Goal: Check status: Check status

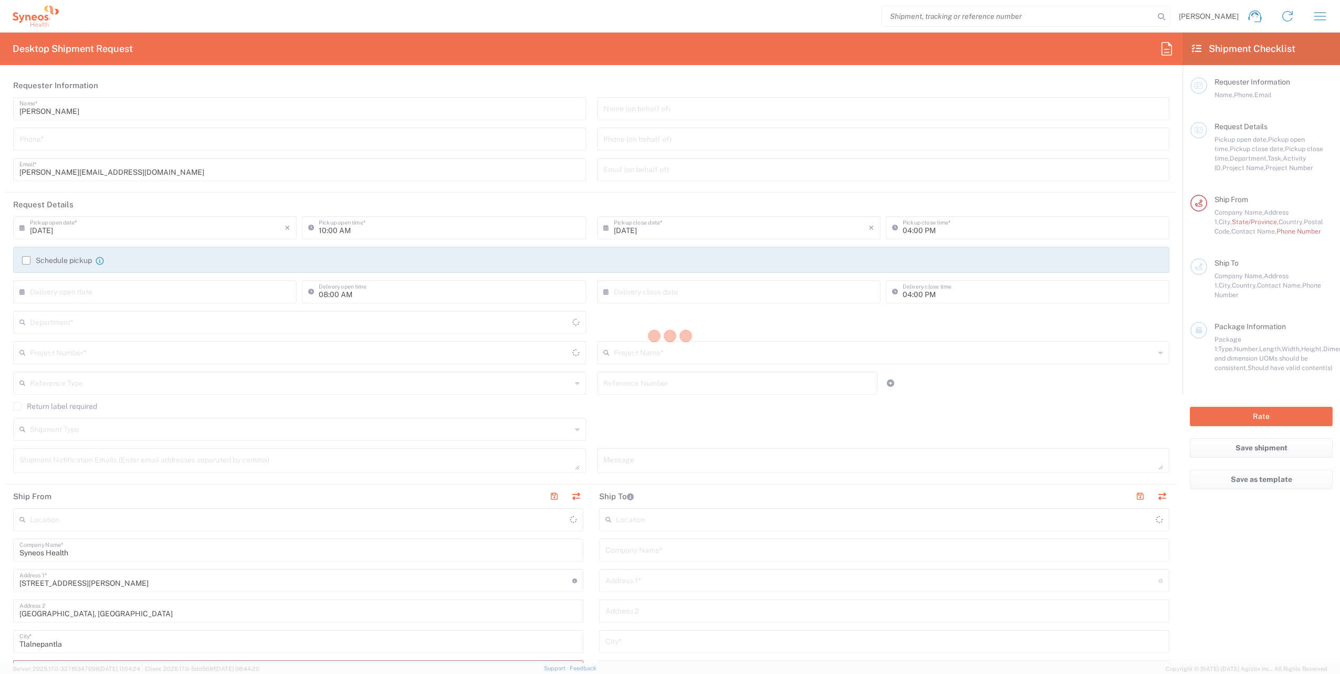
type input "[GEOGRAPHIC_DATA]"
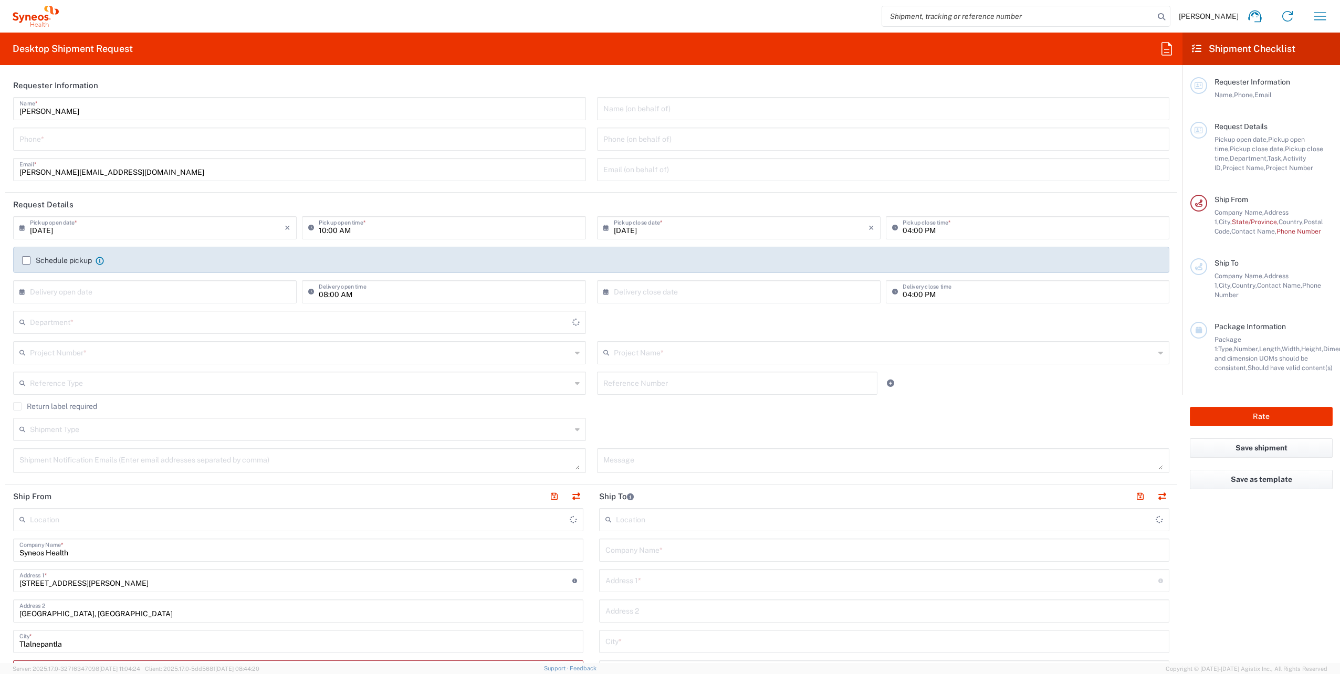
type input "8350"
type input "INC Research Clin Svcs [GEOGRAPHIC_DATA]"
click at [967, 15] on input "search" at bounding box center [1018, 16] width 272 height 20
paste input "56516010"
type input "56516010"
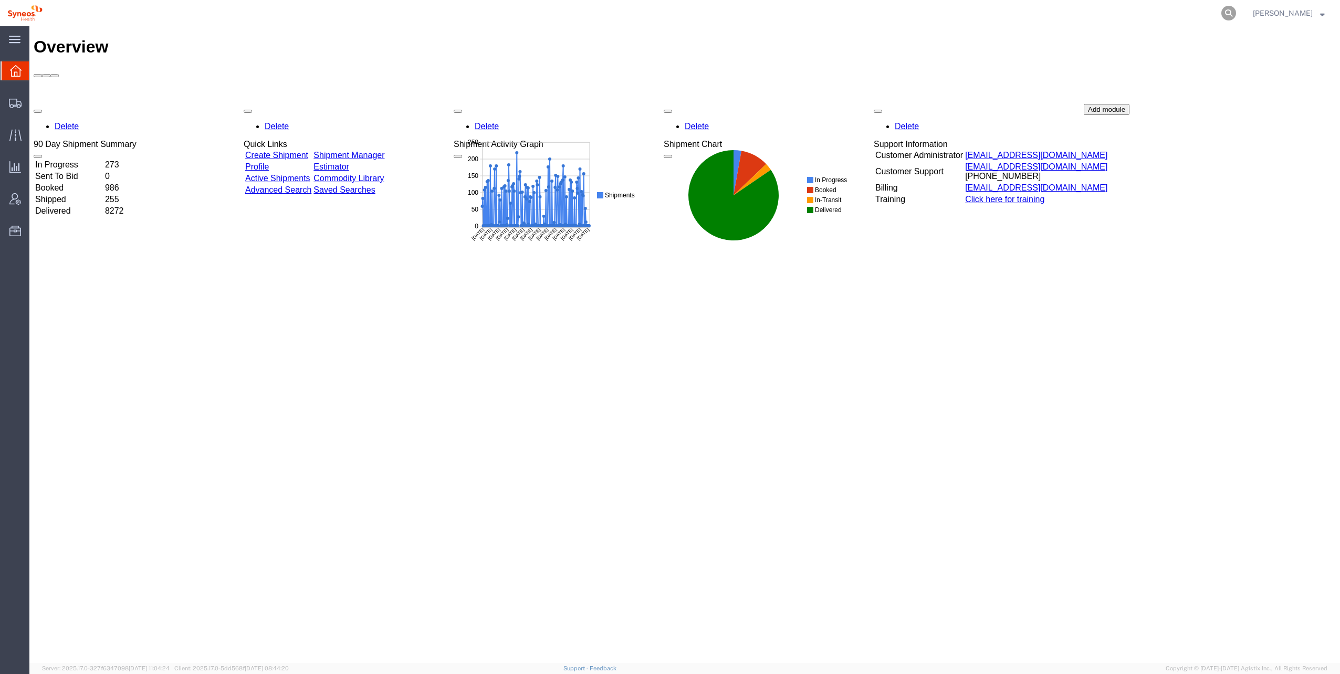
click at [1222, 12] on icon at bounding box center [1229, 13] width 15 height 15
click at [1122, 12] on input "search" at bounding box center [1061, 13] width 319 height 25
paste input "56516010"
type input "56516010"
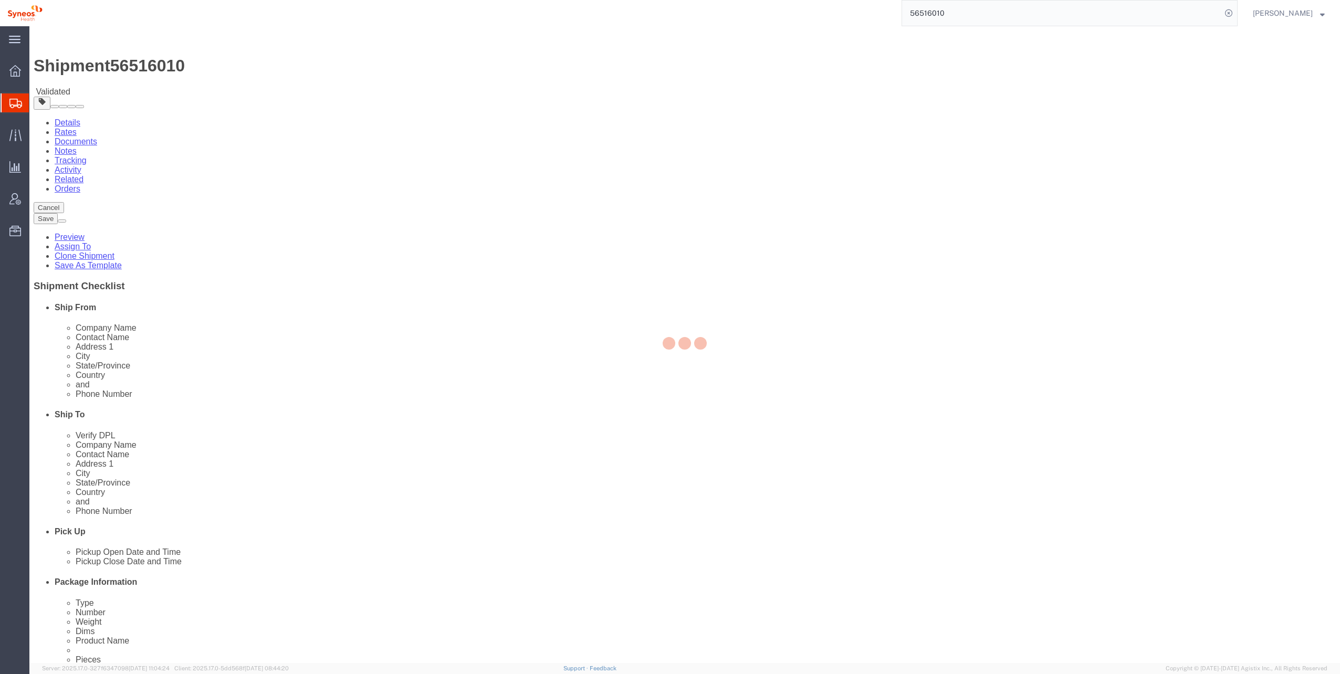
select select
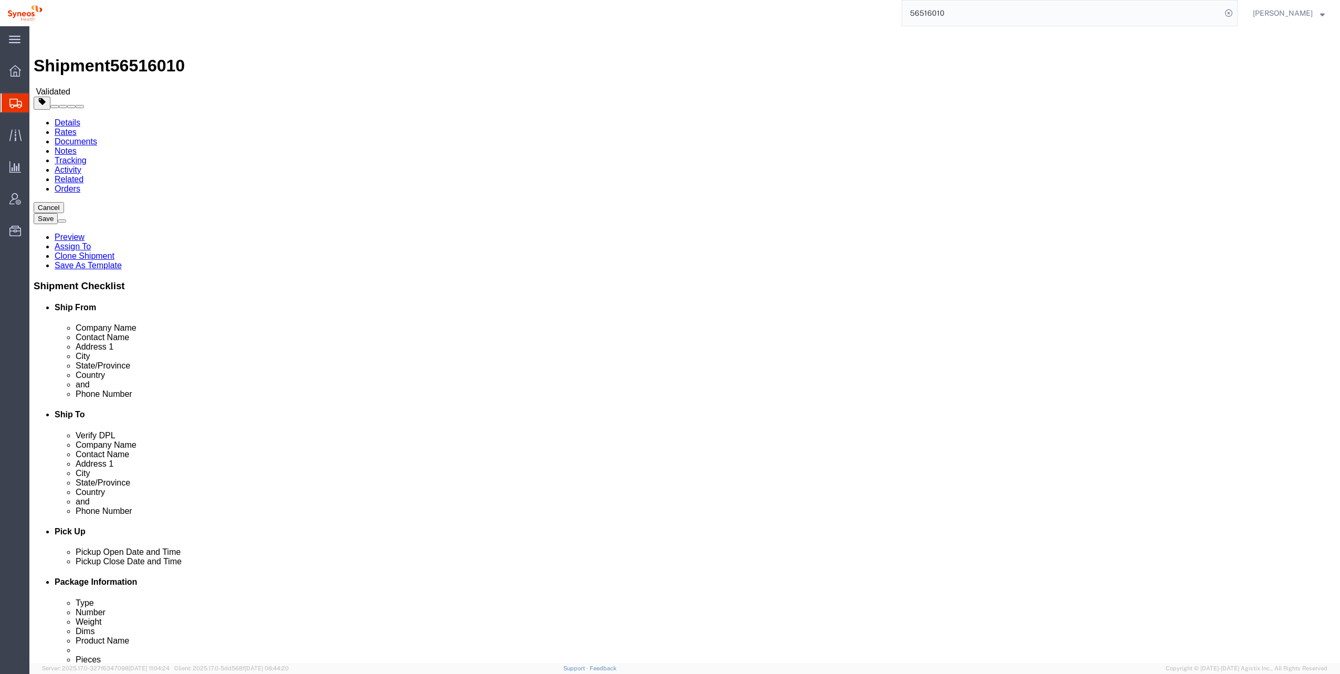
click button "Rate Shipment"
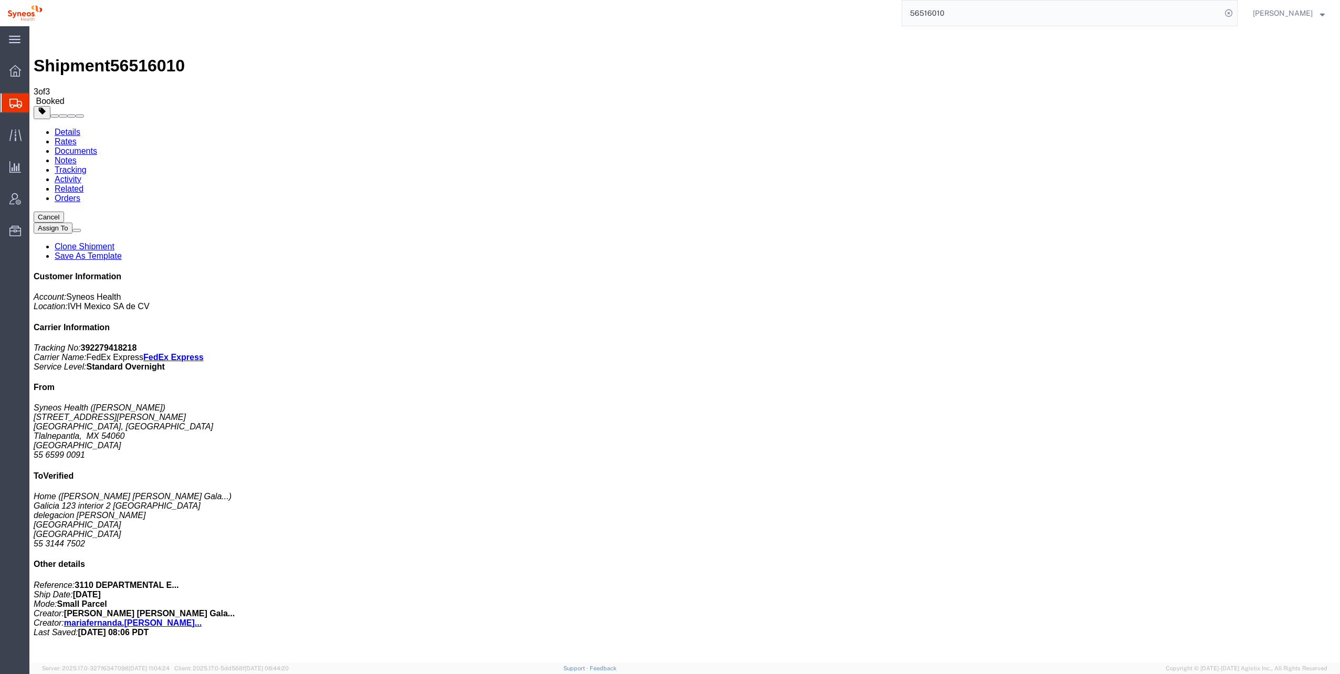
click at [7, 71] on div at bounding box center [15, 70] width 29 height 21
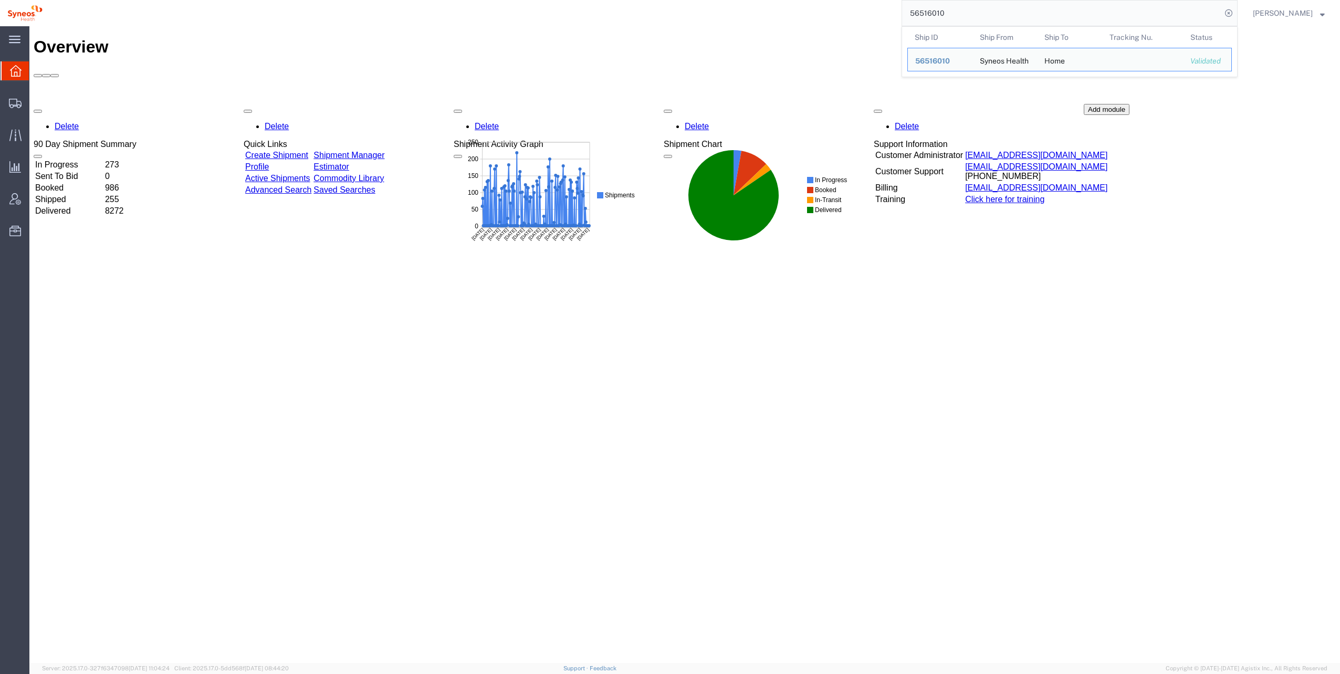
click at [1150, 14] on input "56516010" at bounding box center [1061, 13] width 319 height 25
drag, startPoint x: 1099, startPoint y: 14, endPoint x: 853, endPoint y: 3, distance: 245.5
click at [853, 3] on div "56516010 Ship ID Ship From Ship To Tracking Nu. Status Ship ID 56516010 Ship Fr…" at bounding box center [644, 13] width 1188 height 26
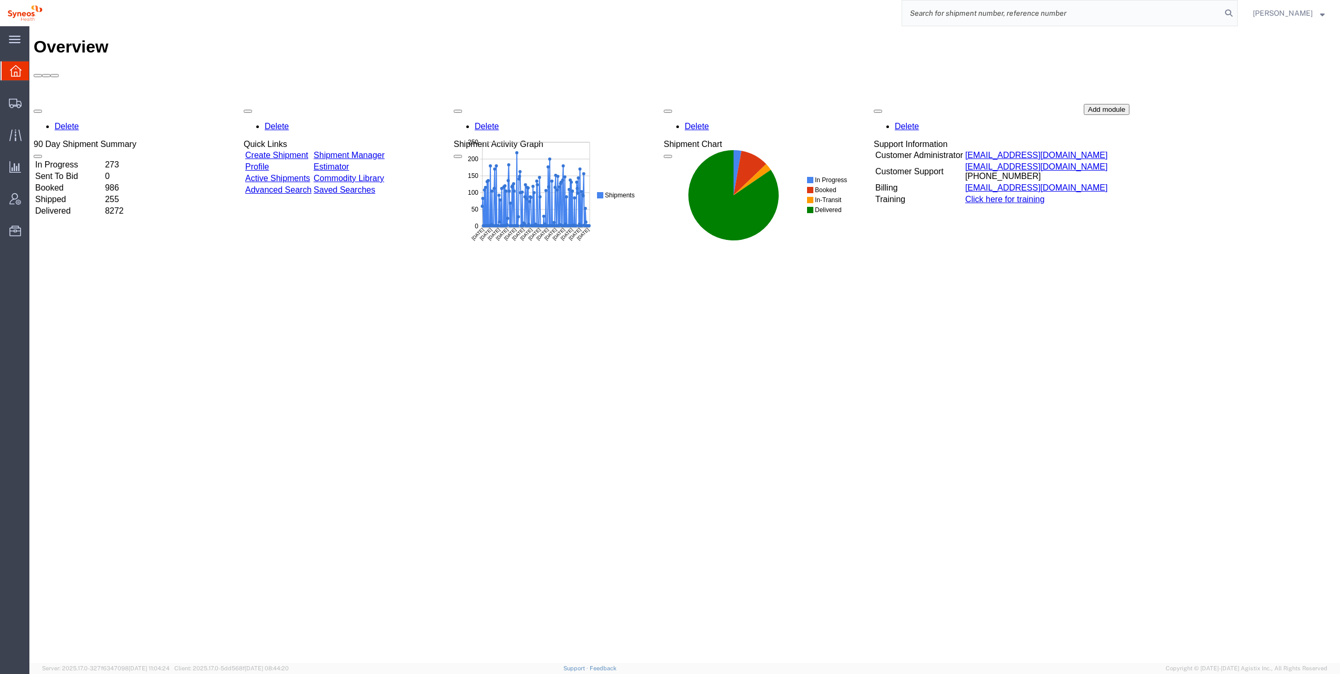
paste input "56509567"
type input "56509567"
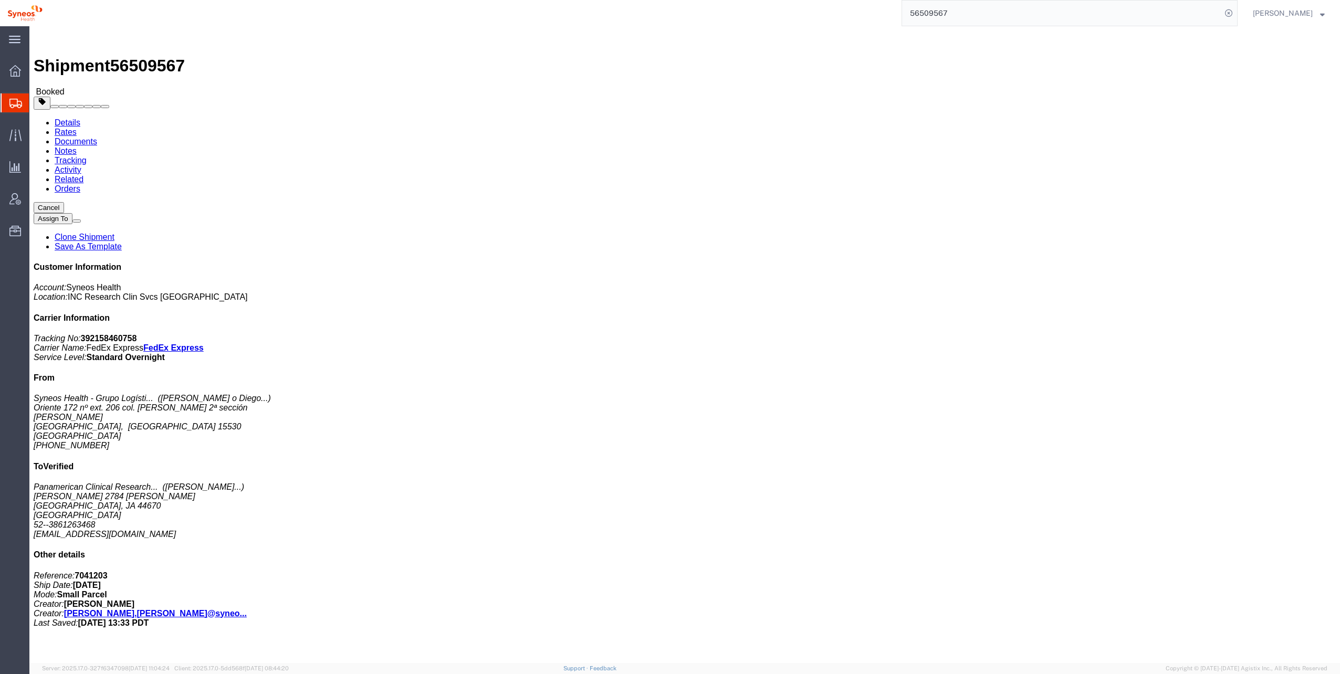
click link "Activity"
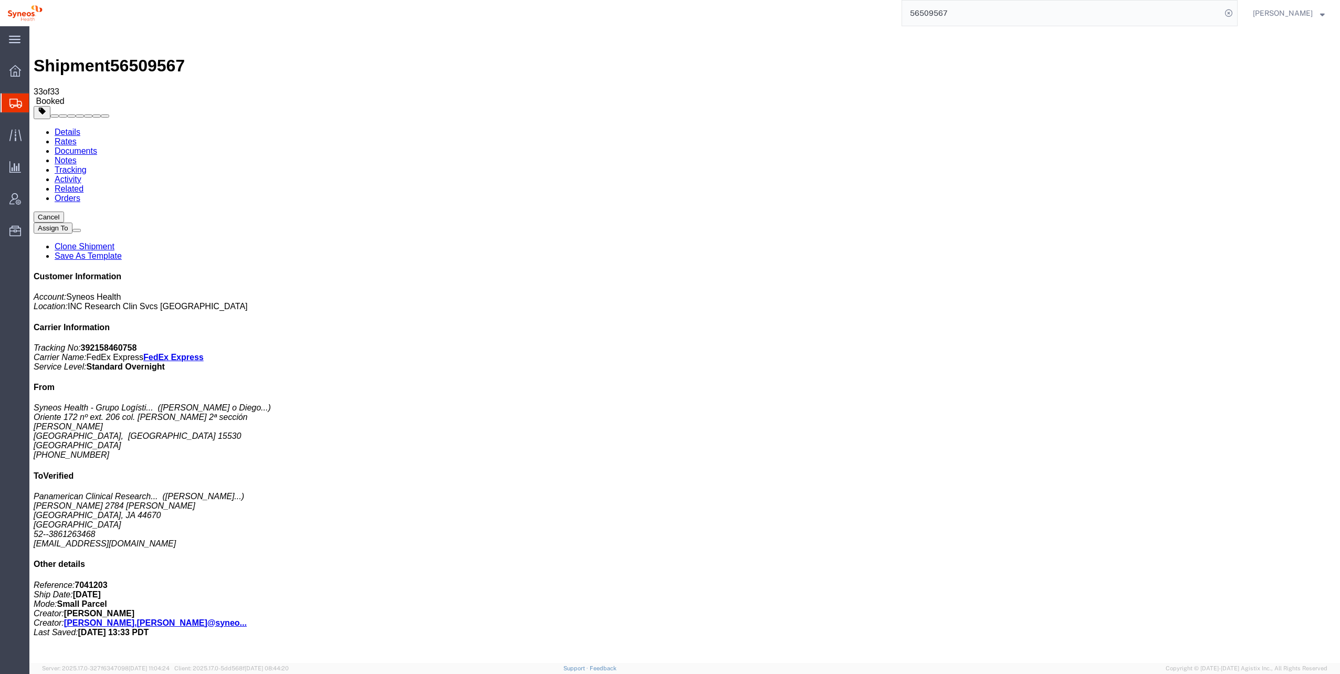
click at [66, 128] on link "Details" at bounding box center [68, 132] width 26 height 9
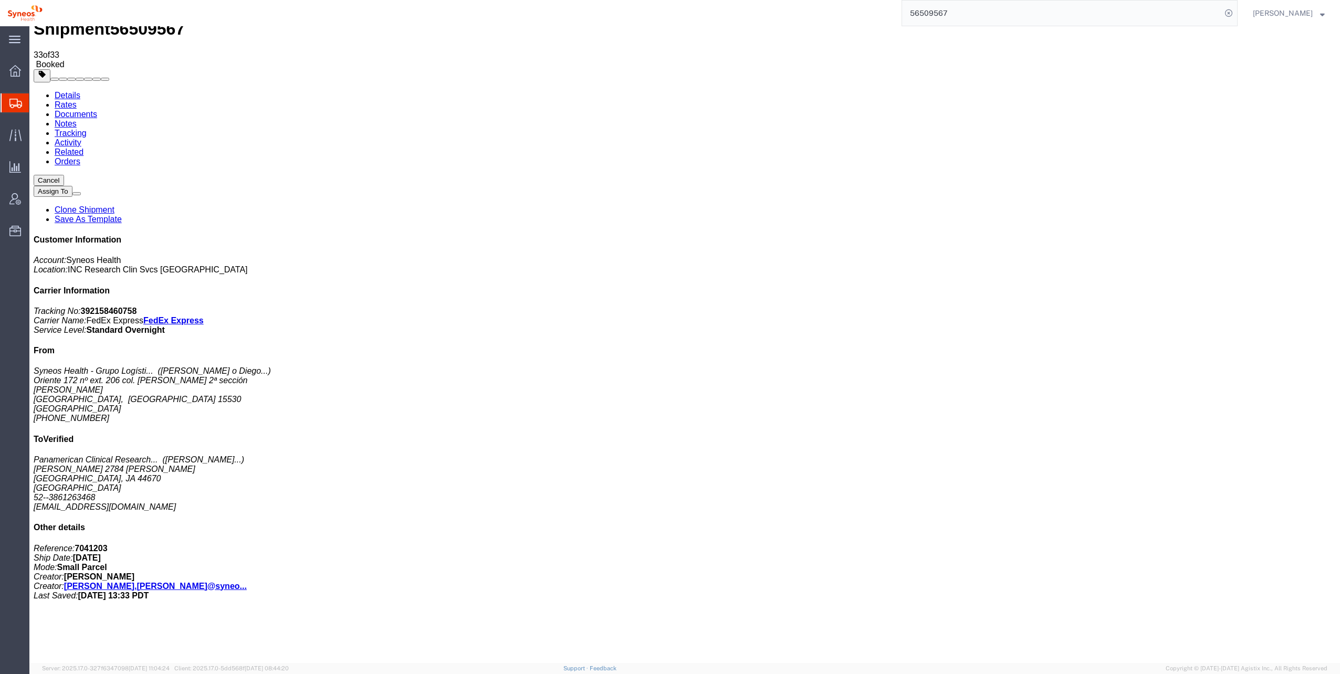
scroll to position [70, 0]
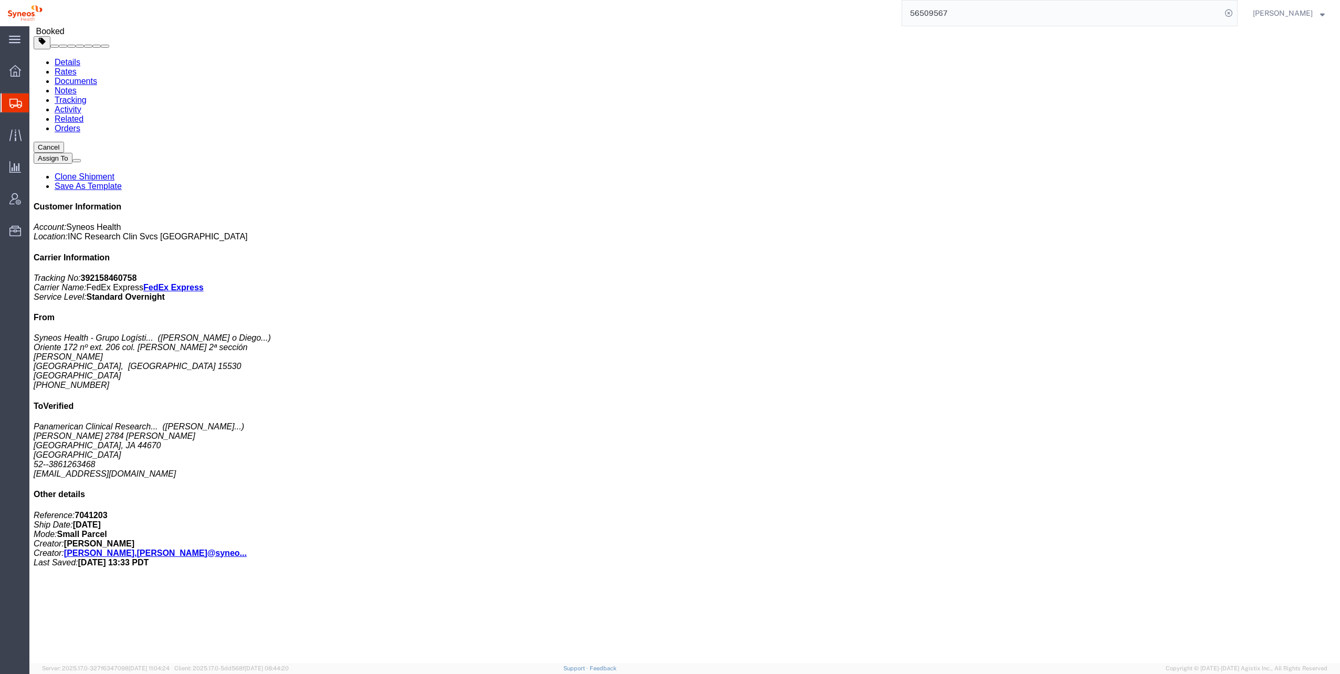
click link "Rates"
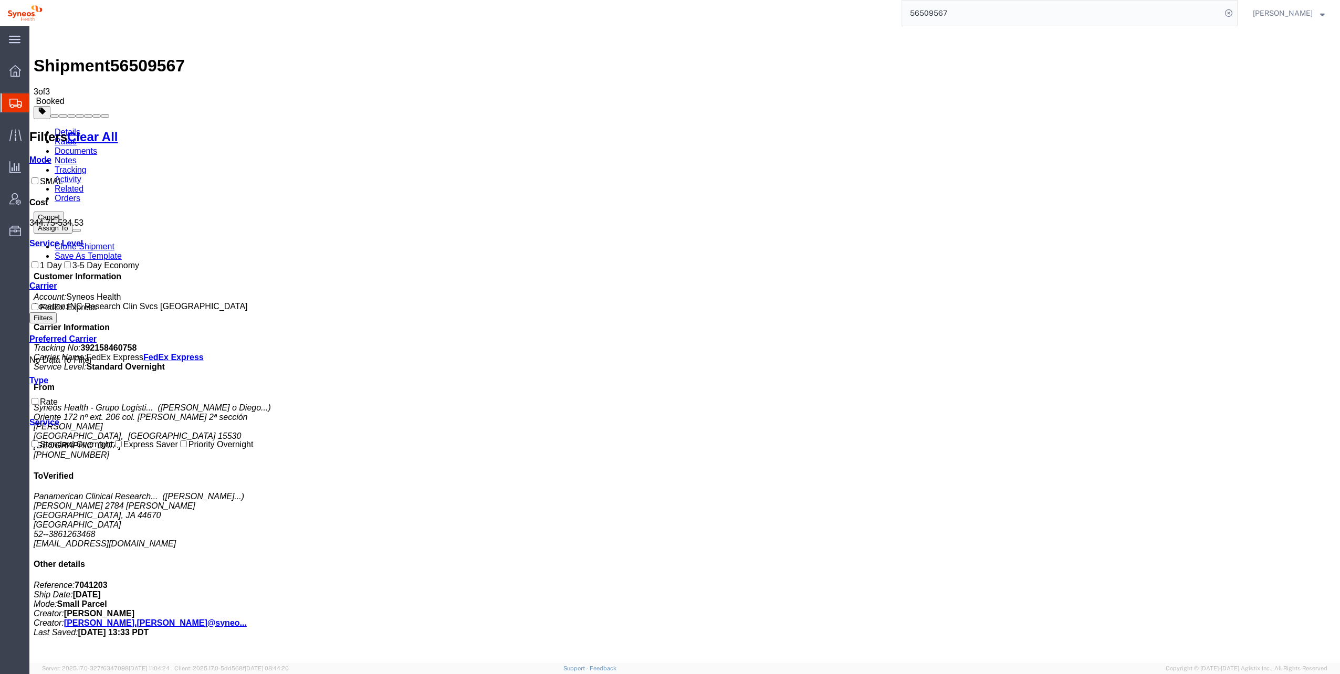
click at [97, 147] on link "Documents" at bounding box center [76, 151] width 43 height 9
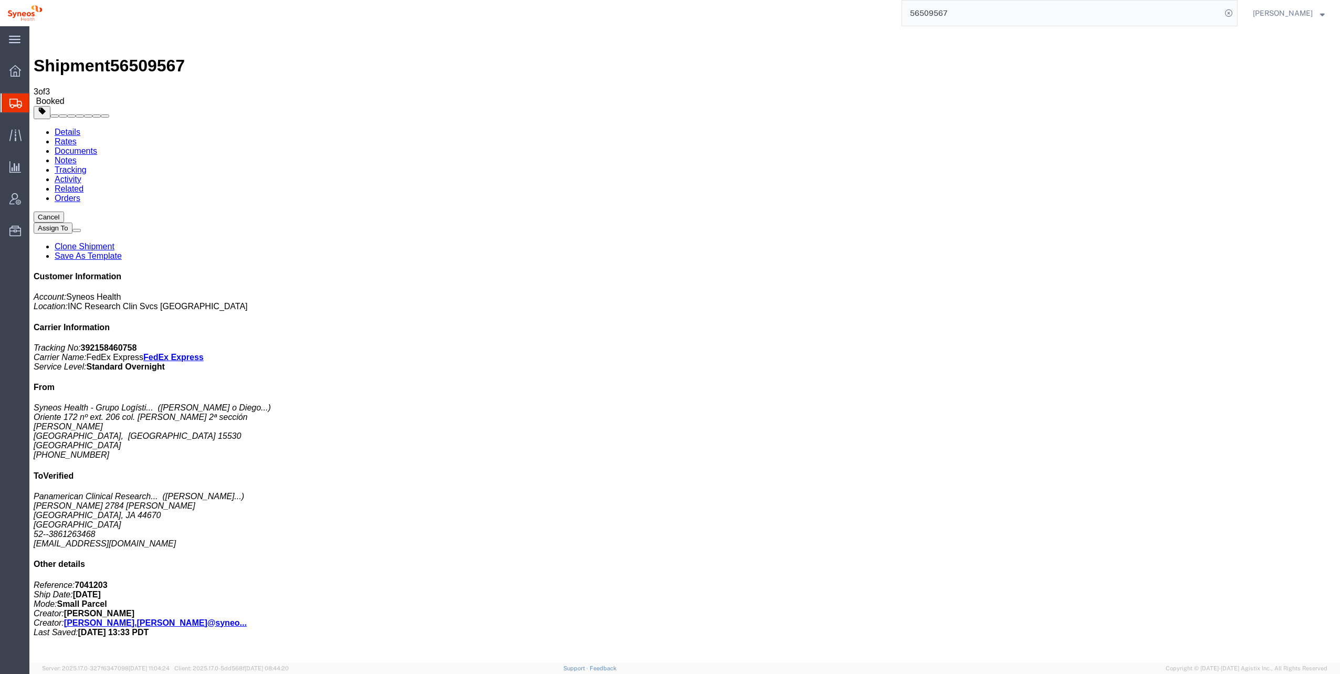
click at [77, 156] on link "Notes" at bounding box center [66, 160] width 22 height 9
click at [87, 165] on link "Tracking" at bounding box center [71, 169] width 32 height 9
click at [81, 175] on link "Activity" at bounding box center [68, 179] width 27 height 9
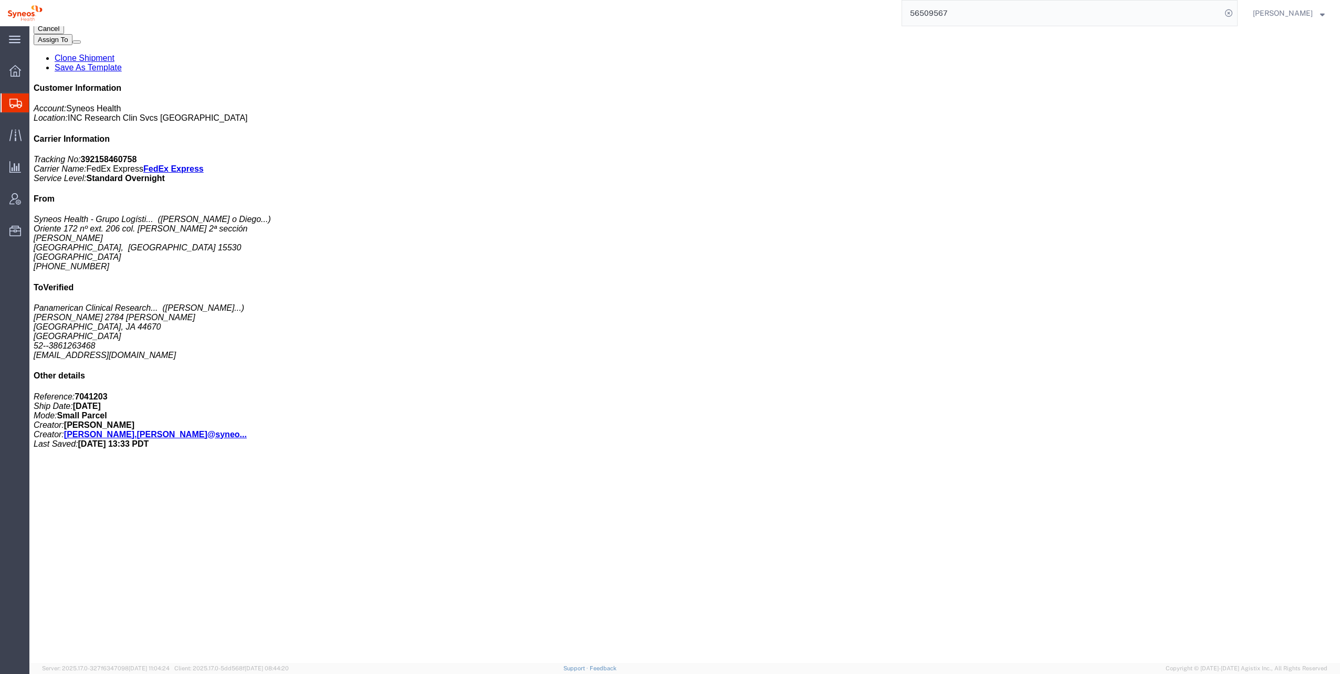
scroll to position [204, 0]
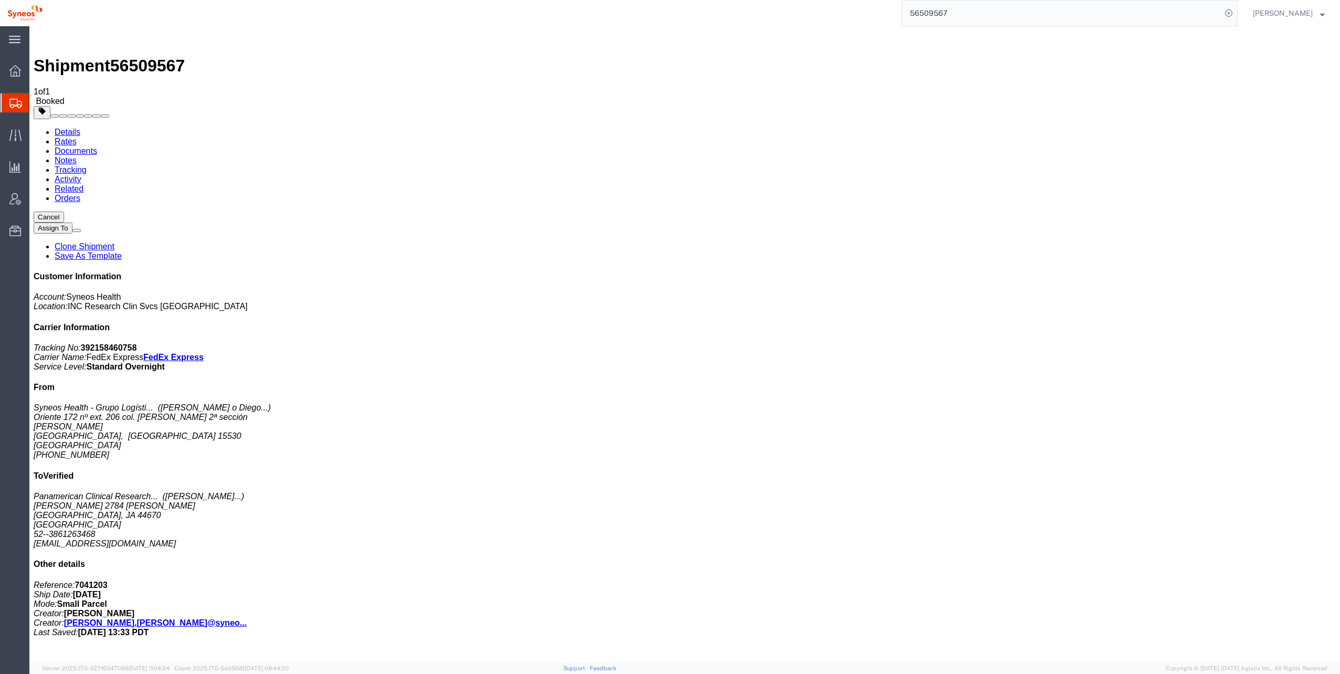
click at [80, 194] on link "Orders" at bounding box center [68, 198] width 26 height 9
click at [81, 175] on link "Activity" at bounding box center [68, 179] width 27 height 9
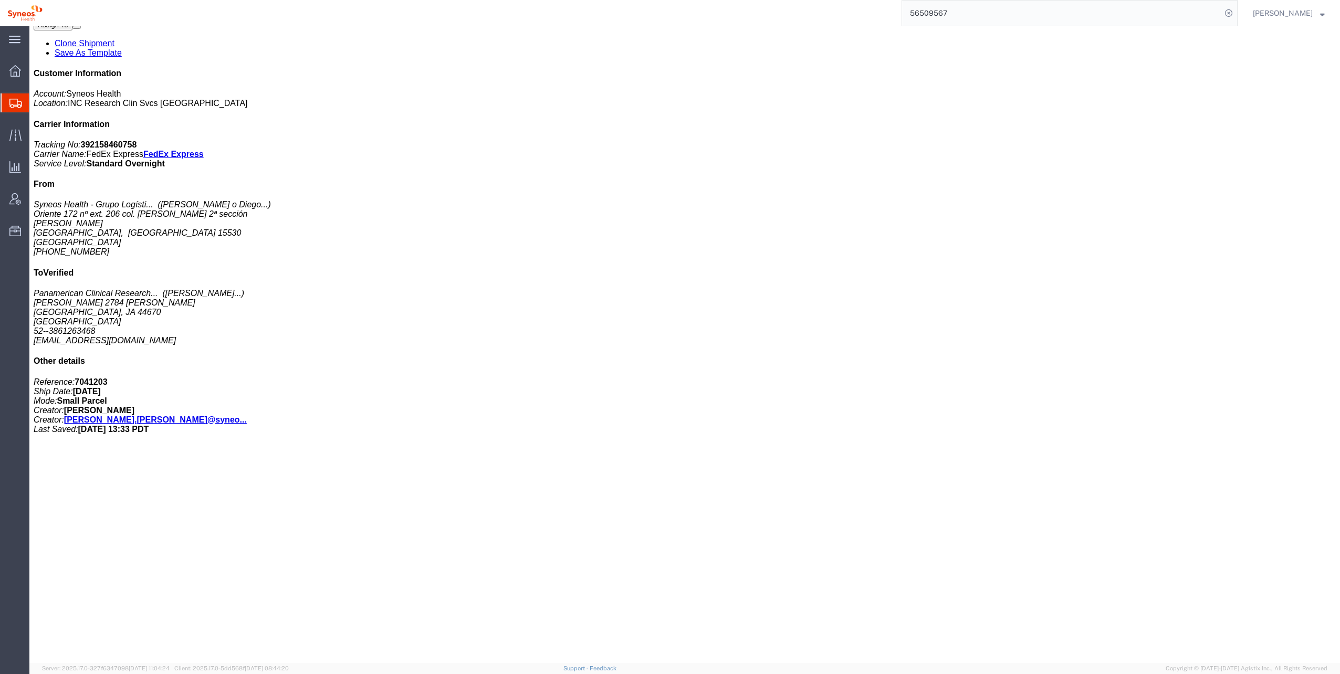
scroll to position [204, 0]
drag, startPoint x: 369, startPoint y: 520, endPoint x: 312, endPoint y: 611, distance: 107.1
click at [1173, 434] on div "Cancel Assign To Clone Shipment Save As Template Customer Information Account: …" at bounding box center [685, 221] width 1303 height 426
